Goal: Transaction & Acquisition: Purchase product/service

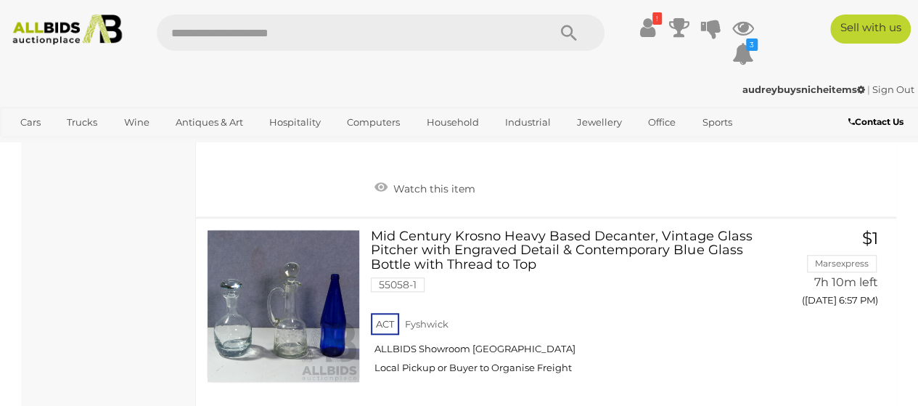
scroll to position [8783, 0]
click at [580, 229] on link "Mid Century Krosno Heavy Based Decanter, Vintage Glass Pitcher with Engraved De…" at bounding box center [575, 307] width 387 height 156
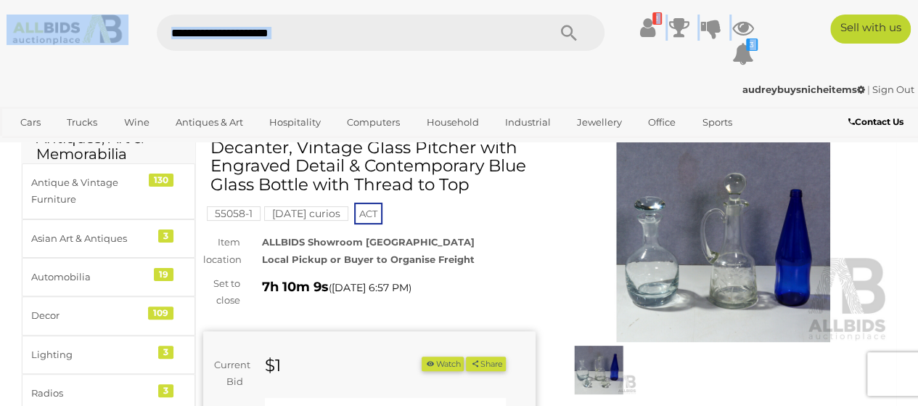
scroll to position [73, 0]
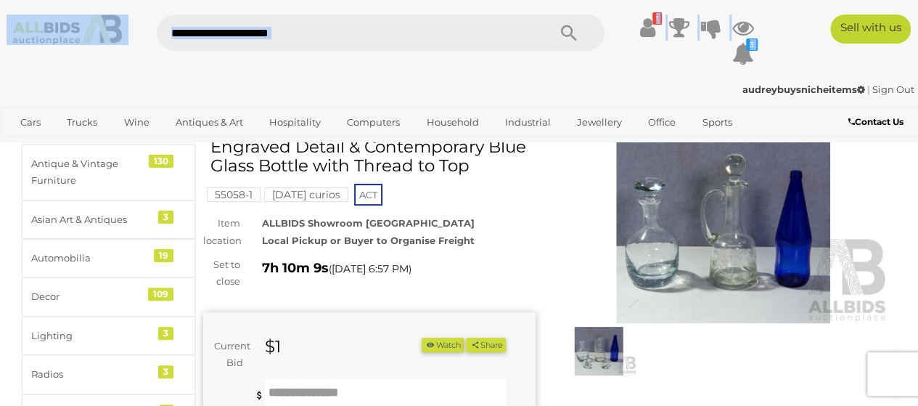
click at [762, 194] on img at bounding box center [723, 216] width 332 height 214
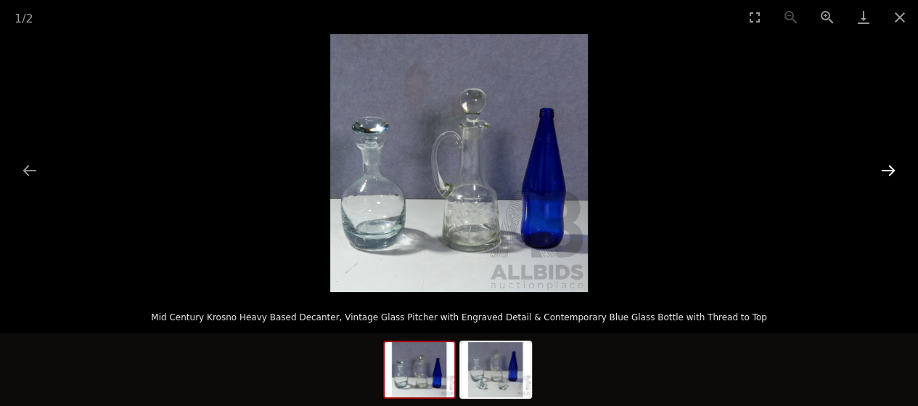
click at [884, 176] on button "Next slide" at bounding box center [888, 170] width 30 height 28
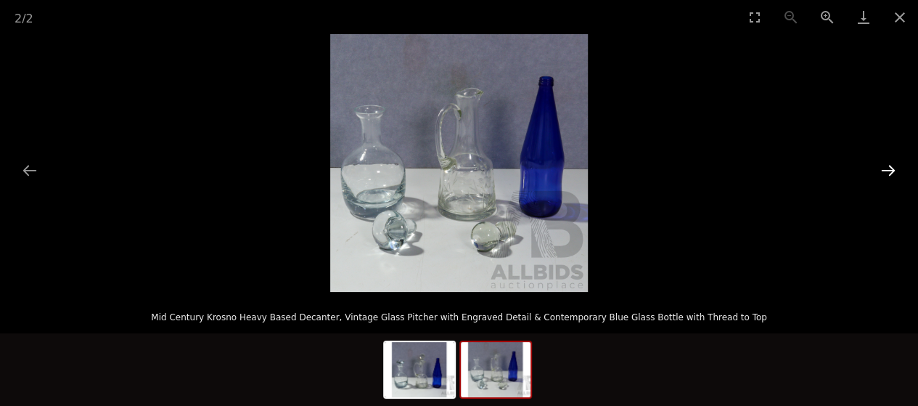
click at [884, 176] on button "Next slide" at bounding box center [888, 170] width 30 height 28
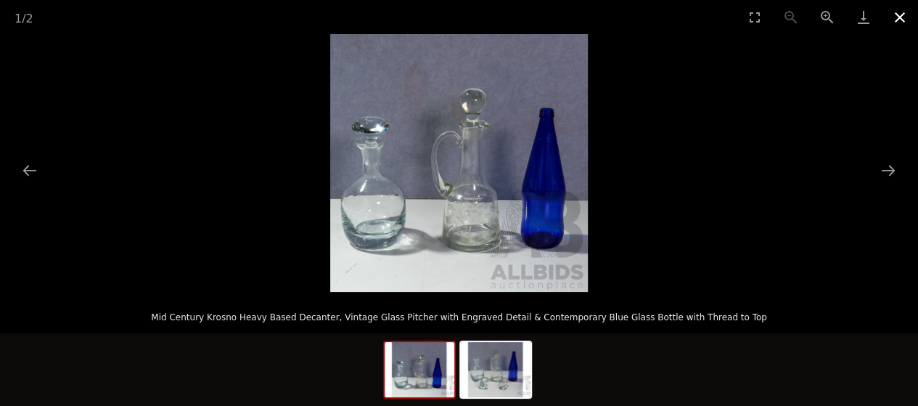
click at [909, 15] on button "Close gallery" at bounding box center [900, 17] width 36 height 34
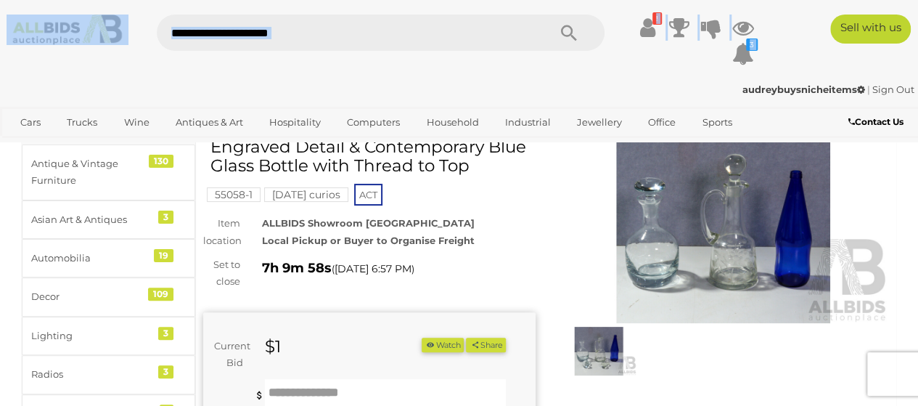
scroll to position [145, 0]
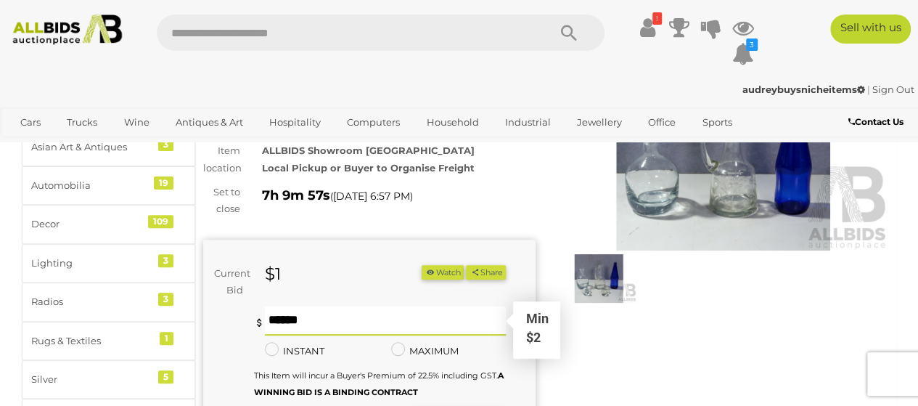
click at [389, 331] on input "text" at bounding box center [386, 320] width 242 height 29
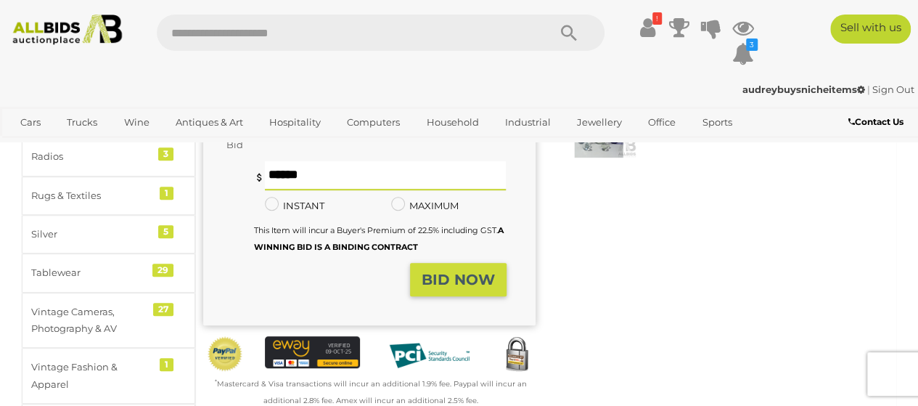
type input "**"
click at [444, 297] on button "BID NOW" at bounding box center [458, 280] width 97 height 34
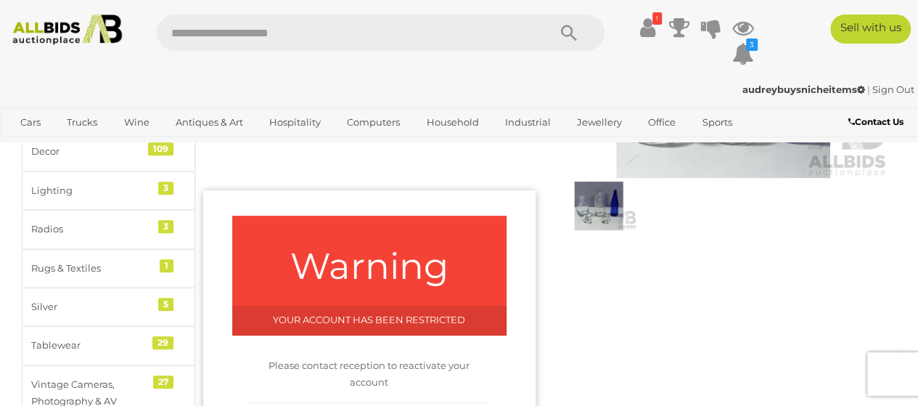
scroll to position [145, 0]
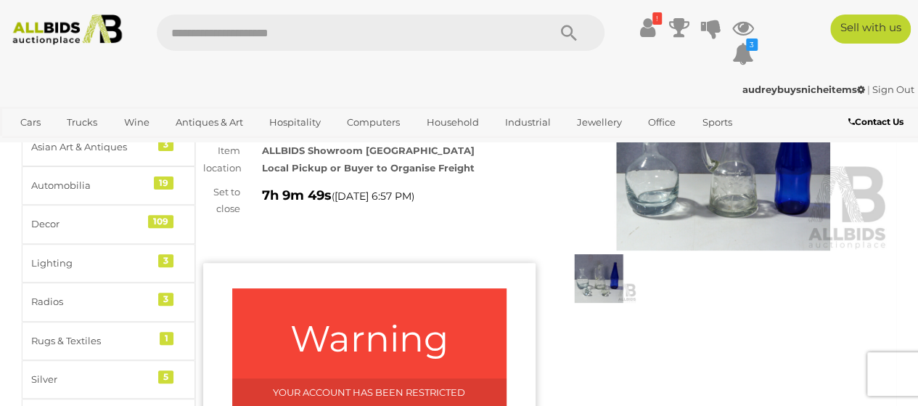
click at [648, 9] on div "! Transaction History" at bounding box center [459, 39] width 918 height 78
click at [647, 20] on icon at bounding box center [647, 28] width 15 height 26
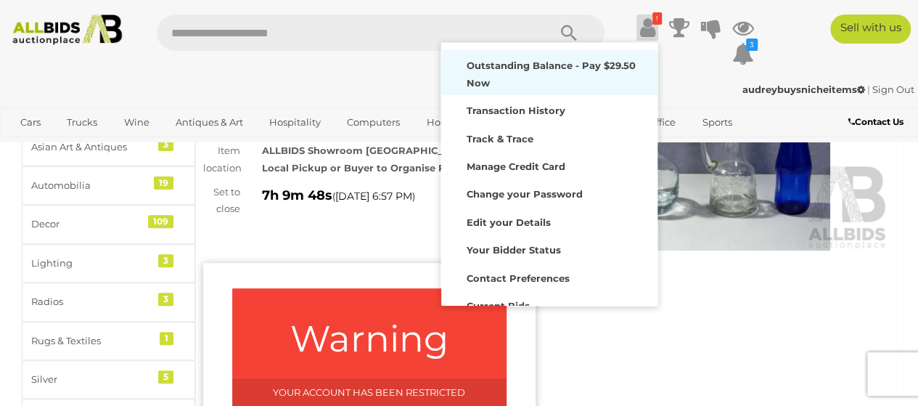
click at [562, 81] on div "Outstanding Balance - Pay $29.50 Now" at bounding box center [549, 73] width 209 height 38
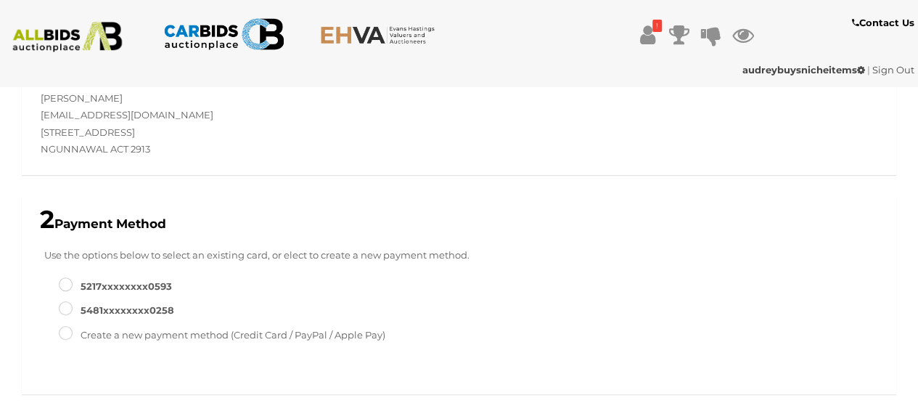
scroll to position [247, 0]
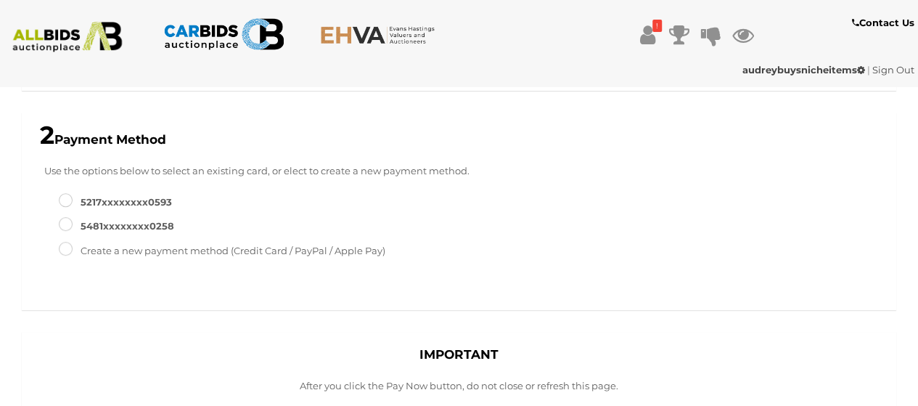
click at [153, 223] on label "5481XXXXXXXX0258" at bounding box center [116, 226] width 115 height 17
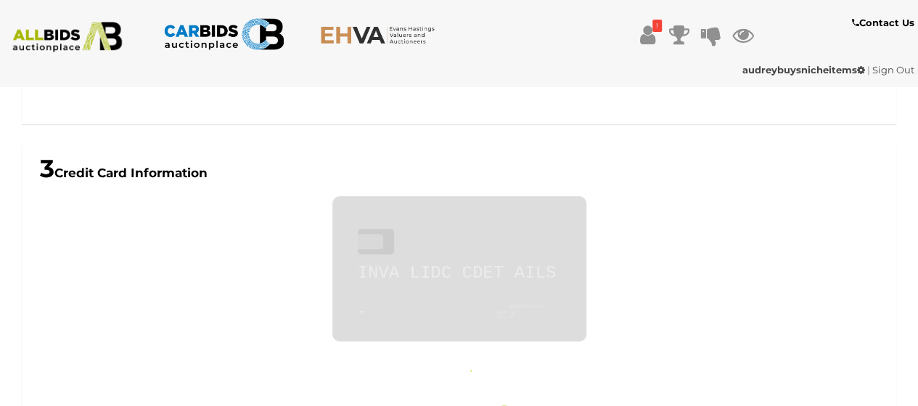
scroll to position [650, 0]
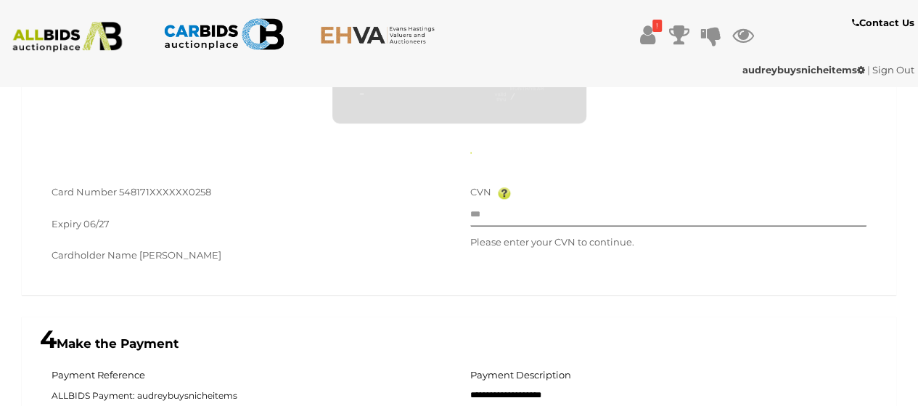
type input "**********"
